Goal: Task Accomplishment & Management: Manage account settings

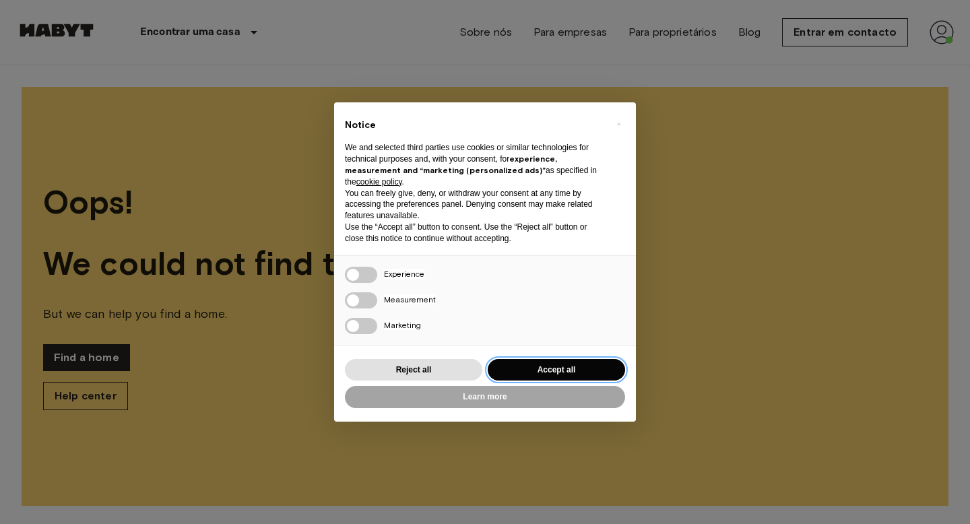
click at [539, 371] on button "Accept all" at bounding box center [556, 370] width 137 height 22
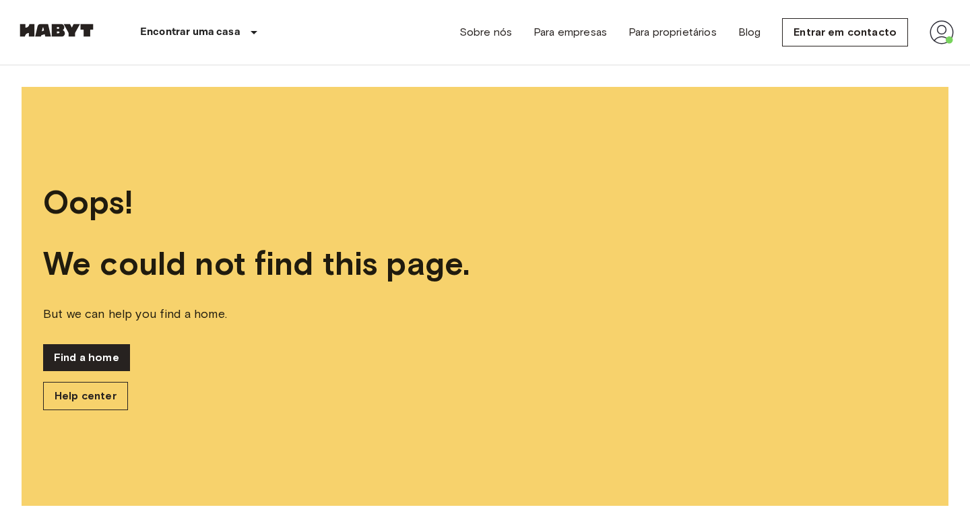
click at [932, 32] on img at bounding box center [942, 32] width 24 height 24
click at [868, 61] on li "Perfil" at bounding box center [892, 56] width 135 height 24
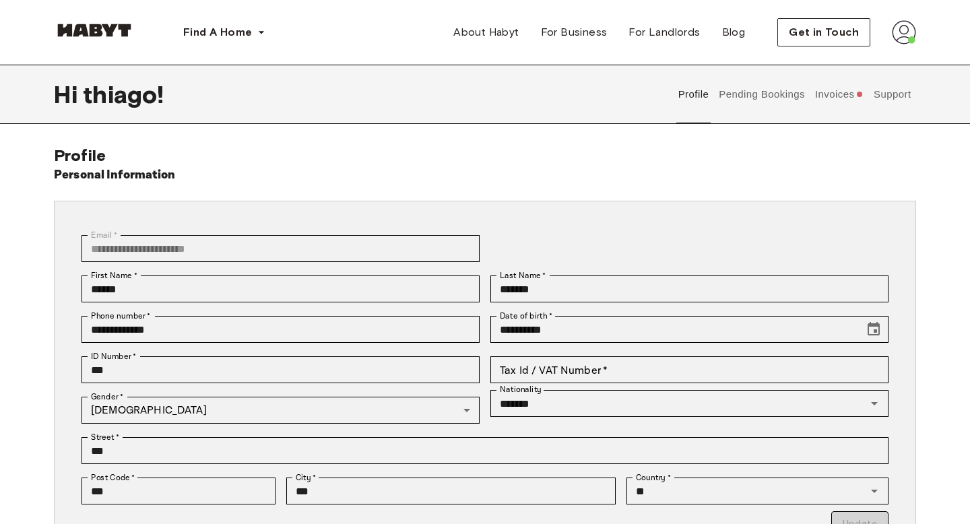
click at [758, 102] on button "Pending Bookings" at bounding box center [763, 94] width 90 height 59
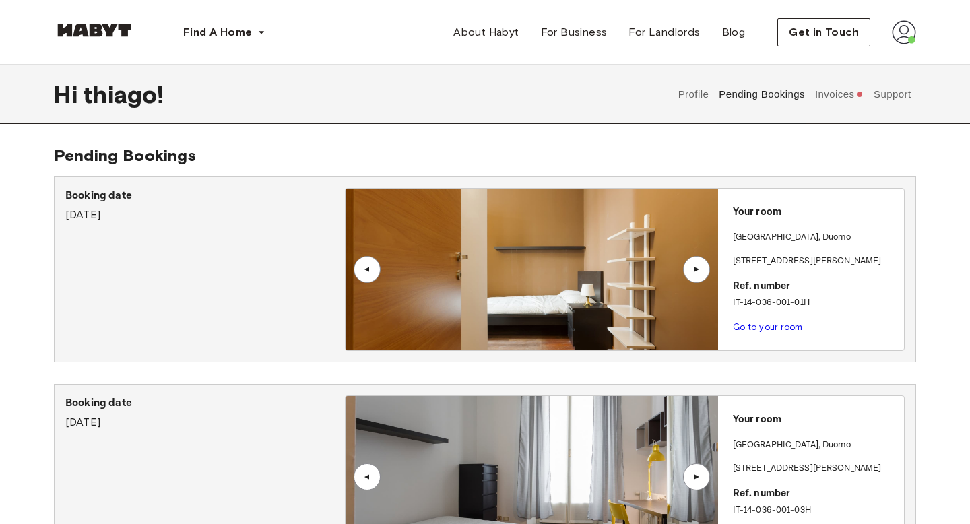
click at [836, 90] on button "Invoices" at bounding box center [839, 94] width 52 height 59
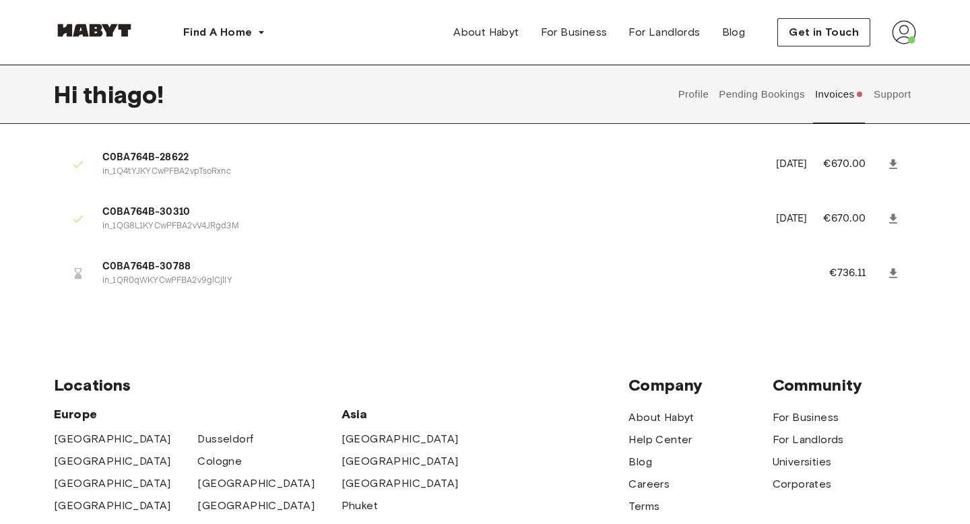
scroll to position [1560, 0]
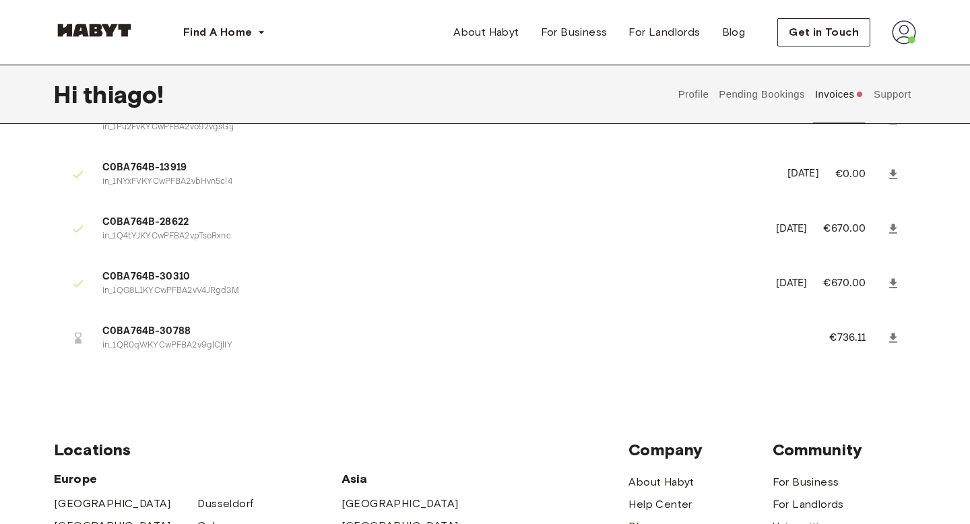
click at [895, 284] on icon at bounding box center [893, 283] width 13 height 13
